Goal: Check status: Check status

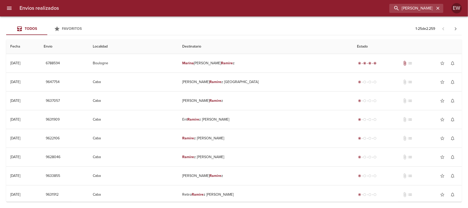
click at [438, 10] on icon "button" at bounding box center [437, 8] width 5 height 5
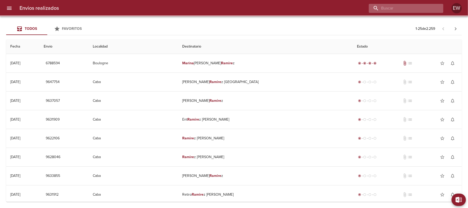
click at [420, 10] on input "buscar" at bounding box center [401, 8] width 66 height 9
click at [418, 10] on input "buscar" at bounding box center [401, 8] width 66 height 9
paste input "[PERSON_NAME]"
type input "[PERSON_NAME]"
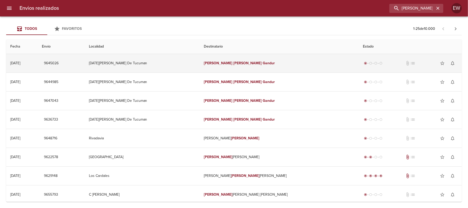
click at [243, 61] on td "[PERSON_NAME]" at bounding box center [279, 63] width 159 height 18
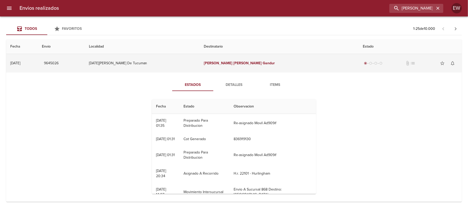
click at [229, 69] on td "[PERSON_NAME]" at bounding box center [279, 63] width 159 height 18
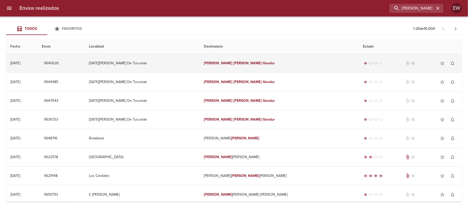
click at [231, 70] on td "[PERSON_NAME]" at bounding box center [279, 63] width 159 height 18
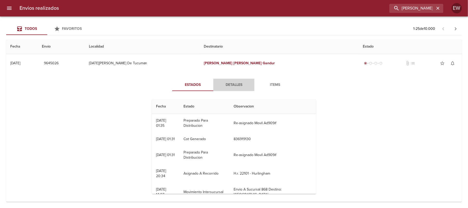
click at [230, 86] on span "Detalles" at bounding box center [233, 85] width 35 height 6
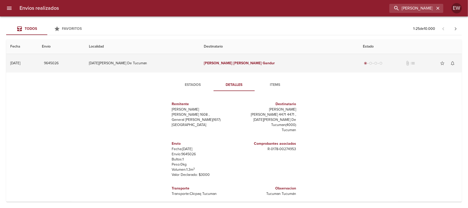
click at [200, 65] on td "[DATE][PERSON_NAME] De Tucuman" at bounding box center [142, 63] width 115 height 18
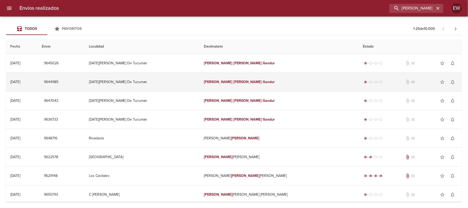
click at [228, 80] on td "[PERSON_NAME]" at bounding box center [279, 82] width 159 height 18
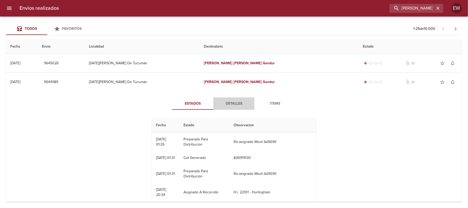
click at [230, 105] on span "Detalles" at bounding box center [233, 103] width 35 height 6
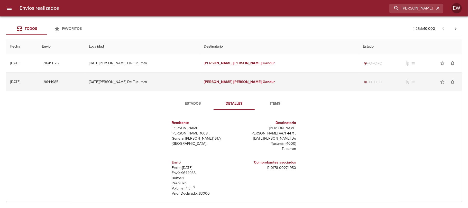
click at [200, 87] on td "[DATE][PERSON_NAME] De Tucuman" at bounding box center [142, 82] width 115 height 18
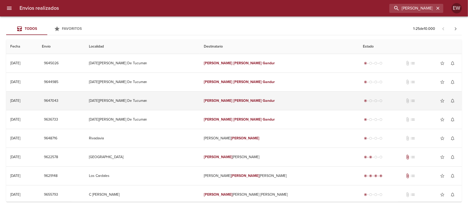
click at [232, 98] on td "[PERSON_NAME]" at bounding box center [279, 100] width 159 height 18
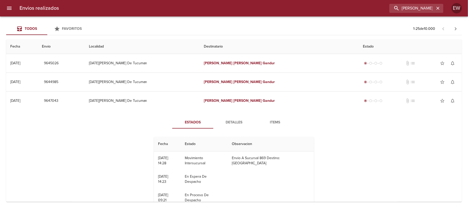
click at [236, 123] on span "Detalles" at bounding box center [233, 122] width 35 height 6
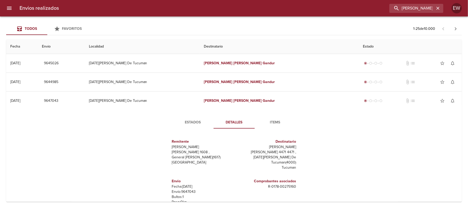
scroll to position [34, 0]
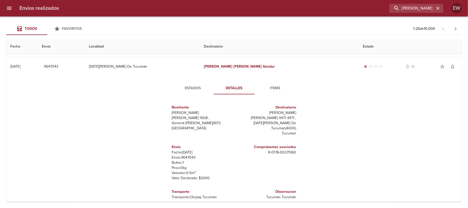
click at [193, 89] on span "Estados" at bounding box center [192, 88] width 35 height 6
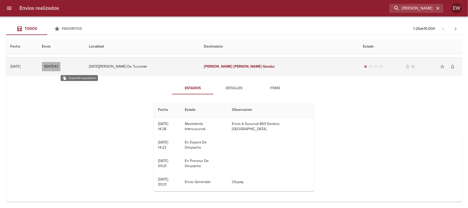
click at [58, 66] on span "9647043" at bounding box center [51, 66] width 14 height 6
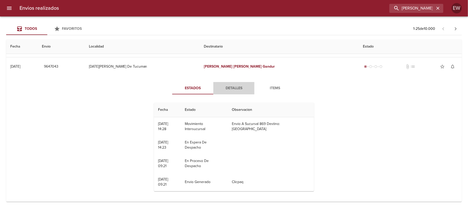
click at [238, 87] on span "Detalles" at bounding box center [233, 88] width 35 height 6
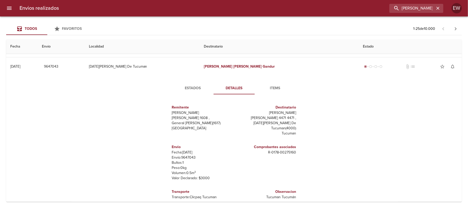
click at [259, 87] on span "Items" at bounding box center [275, 88] width 35 height 6
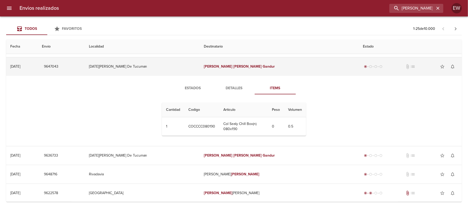
click at [200, 67] on td "[DATE][PERSON_NAME] De Tucuman" at bounding box center [142, 66] width 115 height 18
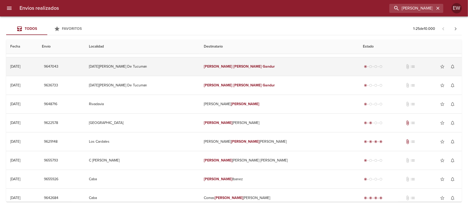
click at [200, 67] on td "[DATE][PERSON_NAME] De Tucuman" at bounding box center [142, 66] width 115 height 18
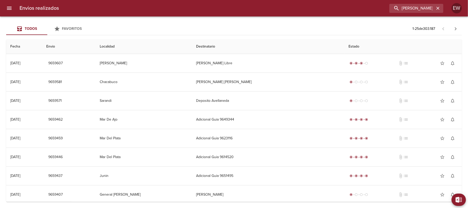
type input "[PERSON_NAME]"
